Goal: Find specific page/section: Find specific page/section

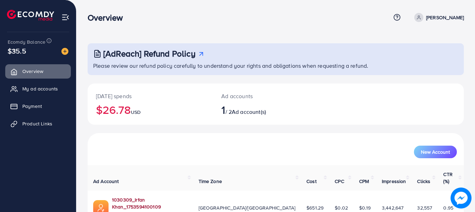
click at [148, 196] on link "1030309_Irfan Khan_1753594100109" at bounding box center [149, 203] width 75 height 14
click at [137, 196] on link "1030309_Irfan Khan_1753594100109" at bounding box center [149, 203] width 75 height 14
click at [29, 123] on span "Product Links" at bounding box center [39, 123] width 30 height 7
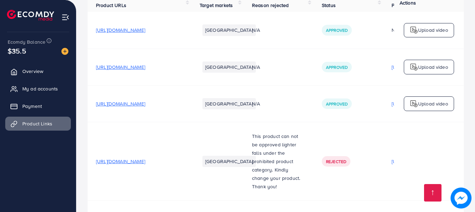
scroll to position [86, 0]
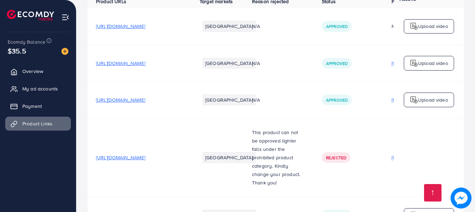
click at [145, 102] on span "[URL][DOMAIN_NAME]" at bounding box center [120, 99] width 49 height 7
click at [145, 101] on span "[URL][DOMAIN_NAME]" at bounding box center [120, 99] width 49 height 7
